Goal: Information Seeking & Learning: Check status

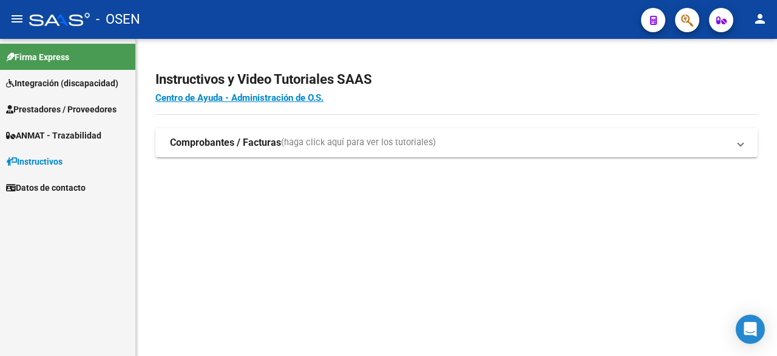
scroll to position [256, 0]
click at [41, 87] on span "Integración (discapacidad)" at bounding box center [62, 82] width 112 height 13
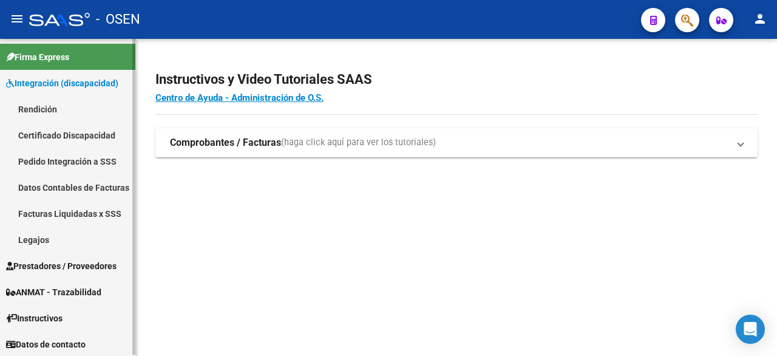
click at [42, 235] on link "Legajos" at bounding box center [67, 239] width 135 height 26
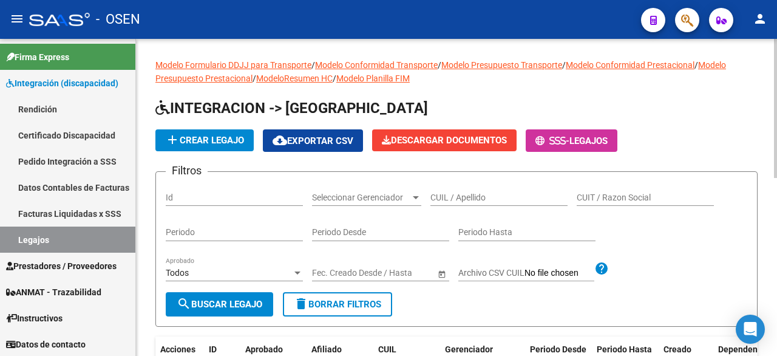
click at [214, 295] on button "search Buscar Legajo" at bounding box center [219, 304] width 107 height 24
click at [444, 202] on div "CUIL / Apellido" at bounding box center [498, 193] width 137 height 24
click at [373, 200] on span "Seleccionar Gerenciador" at bounding box center [361, 197] width 98 height 10
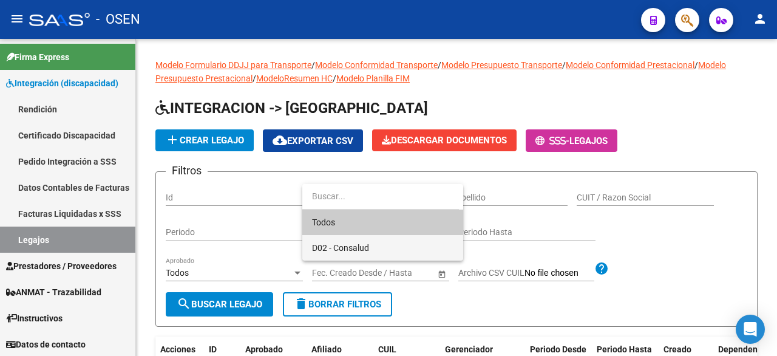
click at [376, 245] on span "D02 - Consalud" at bounding box center [382, 247] width 141 height 25
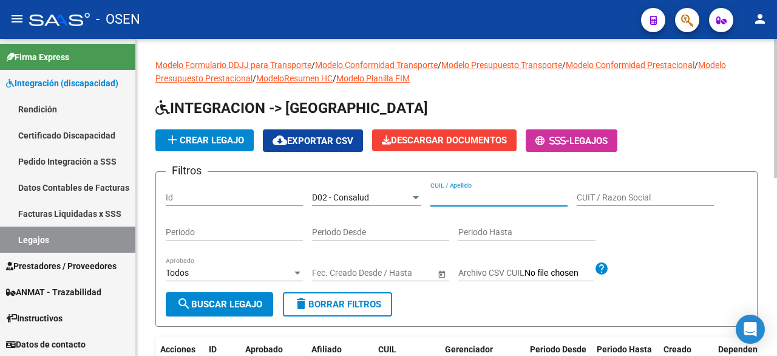
click at [448, 200] on input "CUIL / Apellido" at bounding box center [498, 197] width 137 height 10
click at [584, 198] on input "CUIT / Razon Social" at bounding box center [644, 197] width 137 height 10
click at [510, 192] on input "CUIL / Apellido" at bounding box center [498, 197] width 137 height 10
drag, startPoint x: 450, startPoint y: 193, endPoint x: 474, endPoint y: 203, distance: 25.8
click at [450, 194] on input "bengas" at bounding box center [498, 197] width 137 height 10
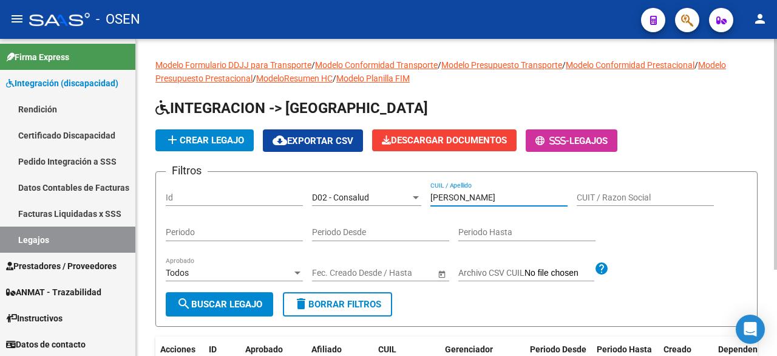
type input "[PERSON_NAME]"
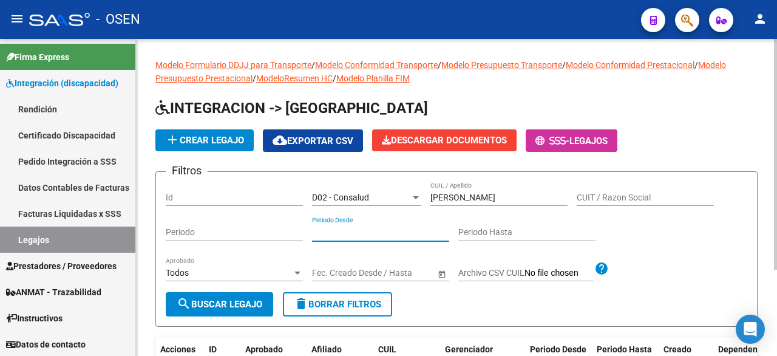
click at [376, 231] on input "Periodo Desde" at bounding box center [380, 232] width 137 height 10
click at [238, 235] on input "Periodo" at bounding box center [234, 232] width 137 height 10
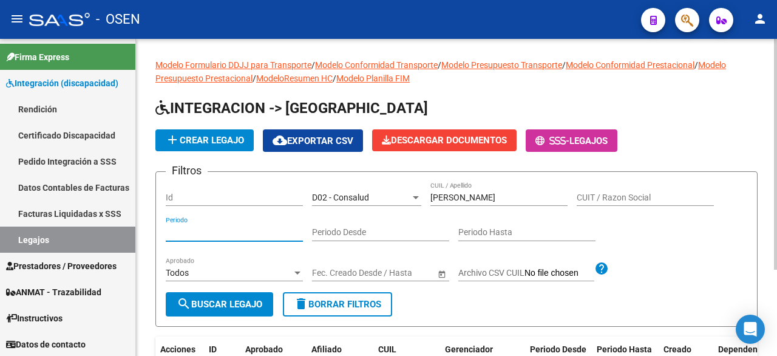
click at [207, 240] on div "Periodo" at bounding box center [234, 229] width 137 height 24
click at [199, 231] on input "Periodo" at bounding box center [234, 232] width 137 height 10
type input "2025"
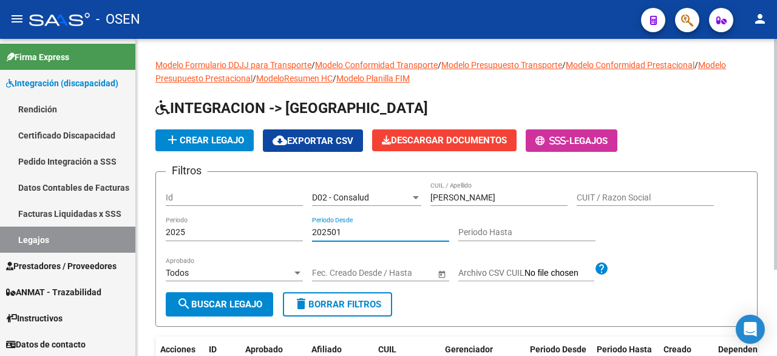
type input "202501"
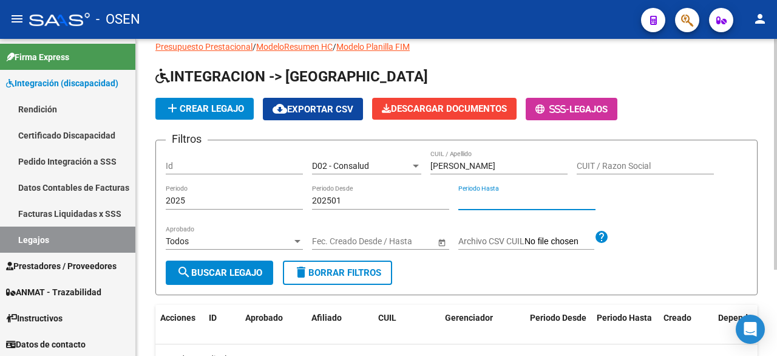
scroll to position [61, 0]
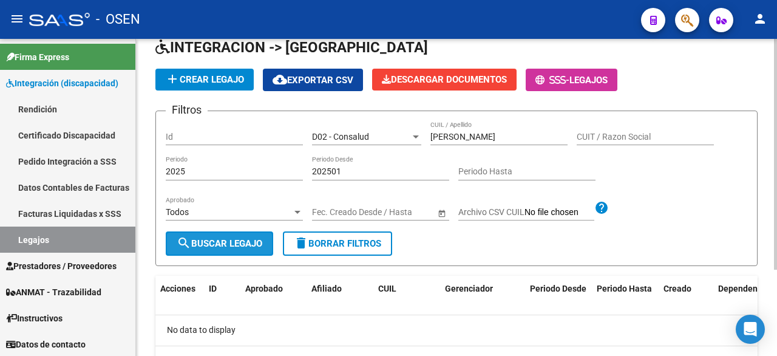
click at [252, 245] on span "search Buscar Legajo" at bounding box center [220, 243] width 86 height 11
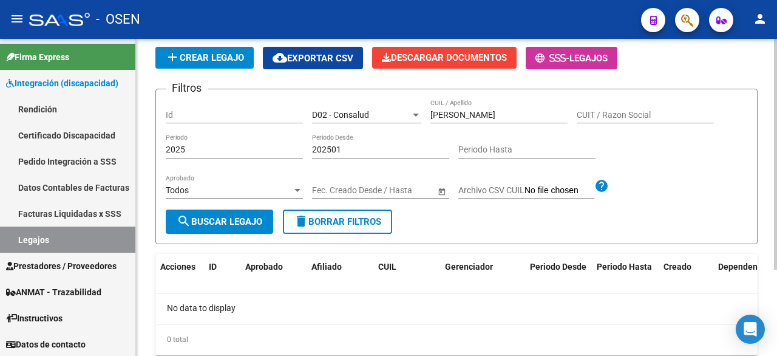
scroll to position [0, 0]
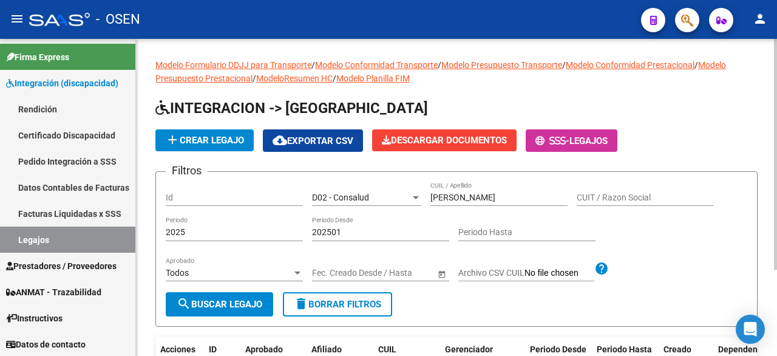
click at [445, 198] on input "[PERSON_NAME]" at bounding box center [498, 197] width 137 height 10
type textarea "[PERSON_NAME]"
click at [445, 198] on input "[PERSON_NAME]" at bounding box center [498, 197] width 137 height 10
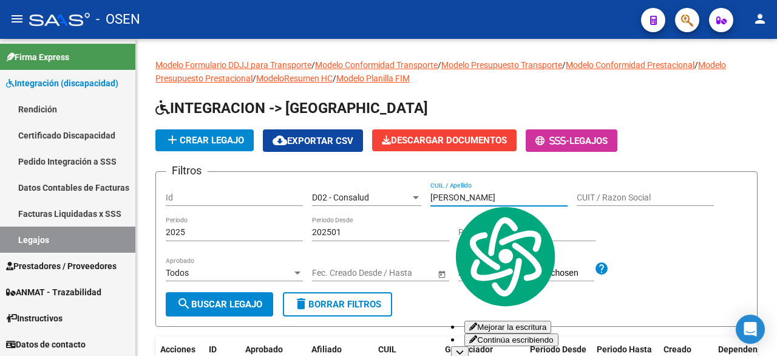
paste input "27-55172525-7"
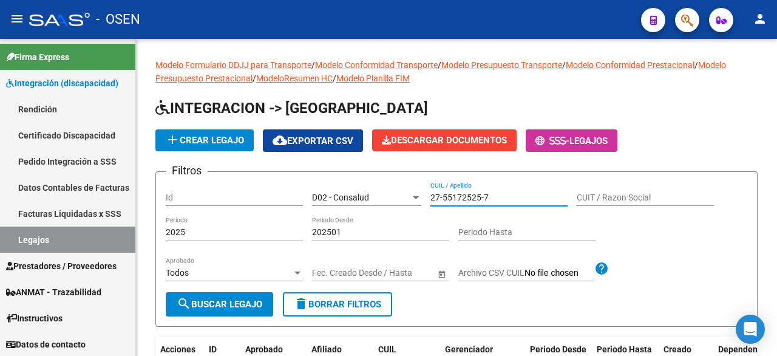
click at [442, 199] on input "27-55172525-7" at bounding box center [498, 197] width 137 height 10
type input "27551725257"
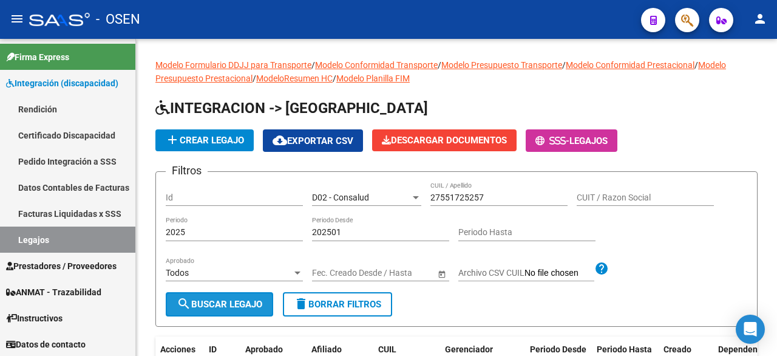
click at [239, 296] on button "search Buscar Legajo" at bounding box center [219, 304] width 107 height 24
click at [376, 231] on input "202501" at bounding box center [380, 232] width 137 height 10
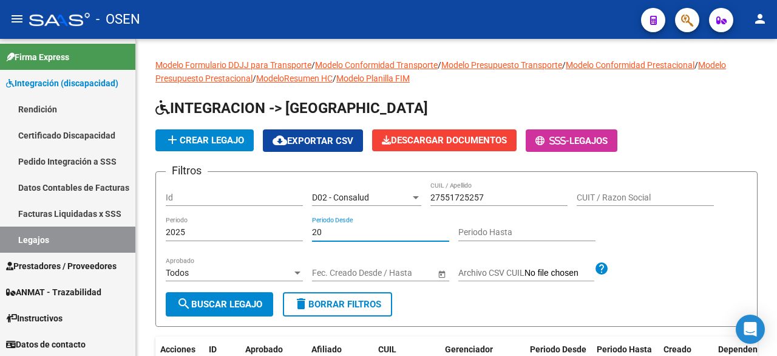
type input "2"
click at [252, 233] on input "2025" at bounding box center [234, 232] width 137 height 10
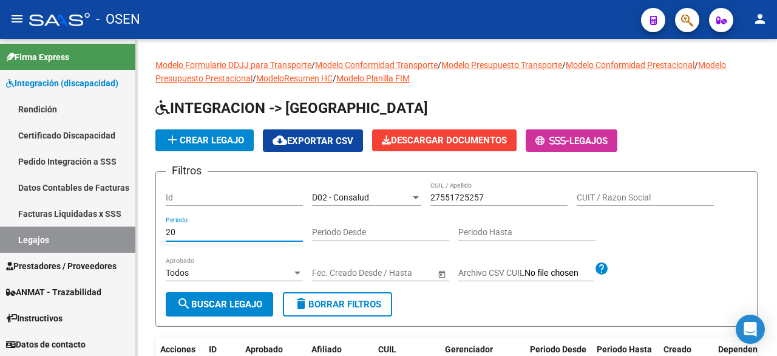
type input "2"
click at [262, 304] on span "search Buscar Legajo" at bounding box center [220, 304] width 86 height 11
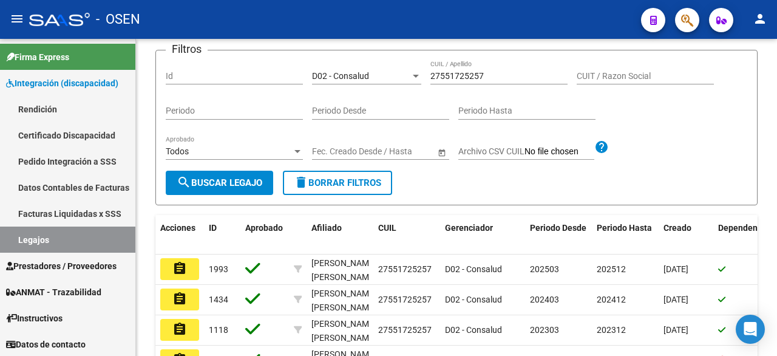
scroll to position [182, 0]
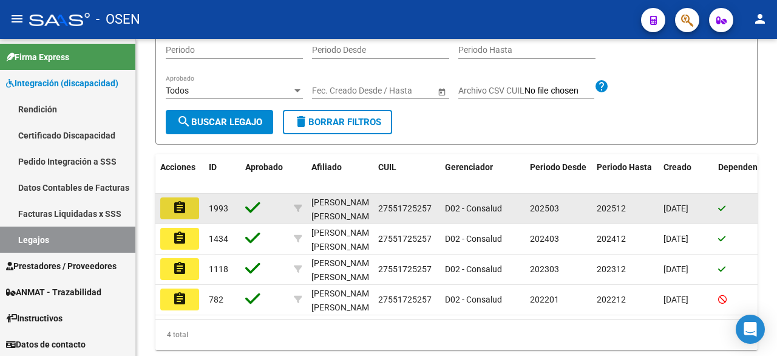
click at [188, 204] on button "assignment" at bounding box center [179, 208] width 39 height 22
